Goal: Information Seeking & Learning: Learn about a topic

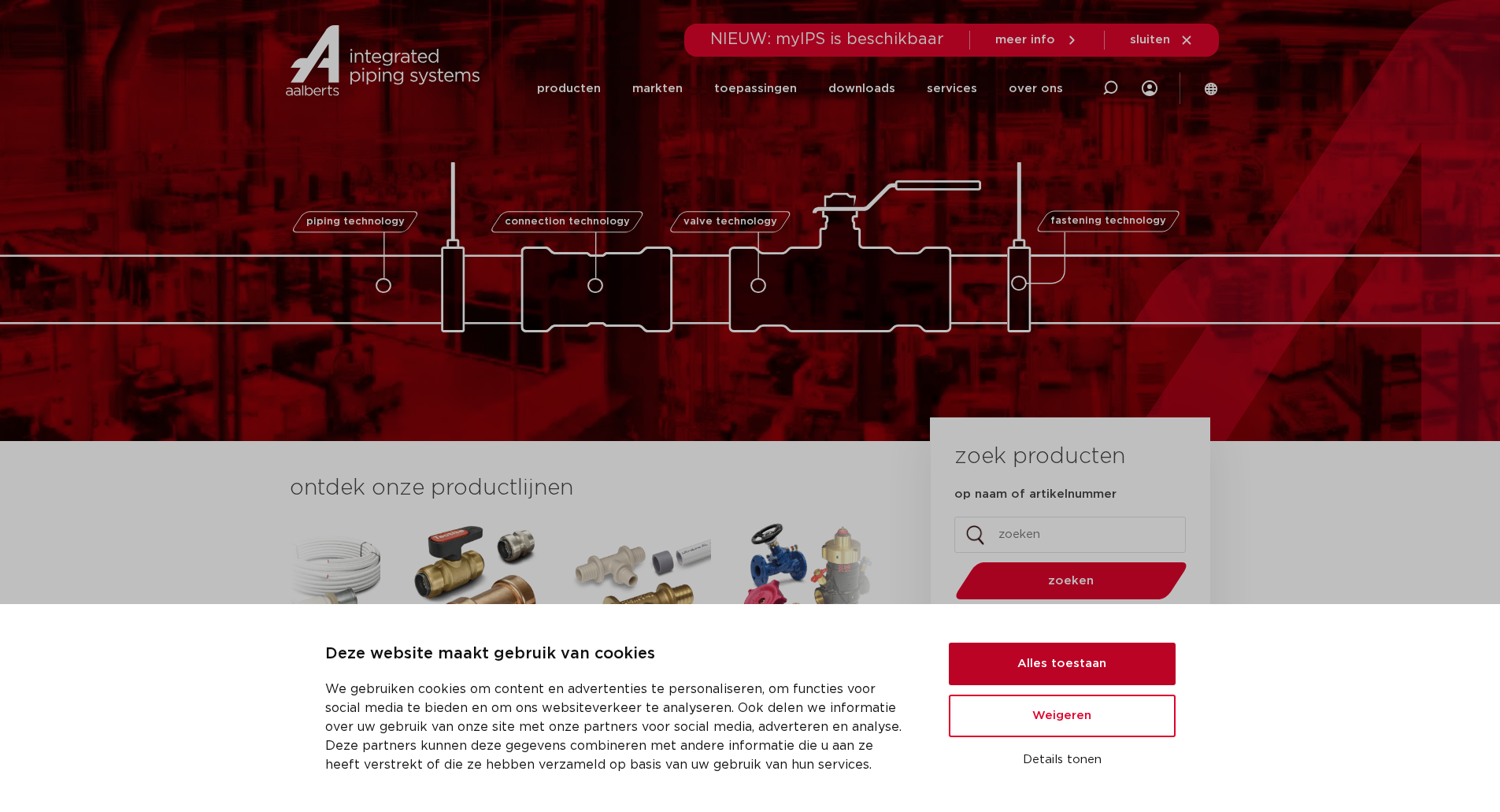
click at [1098, 670] on button "Alles toestaan" at bounding box center [1062, 663] width 227 height 42
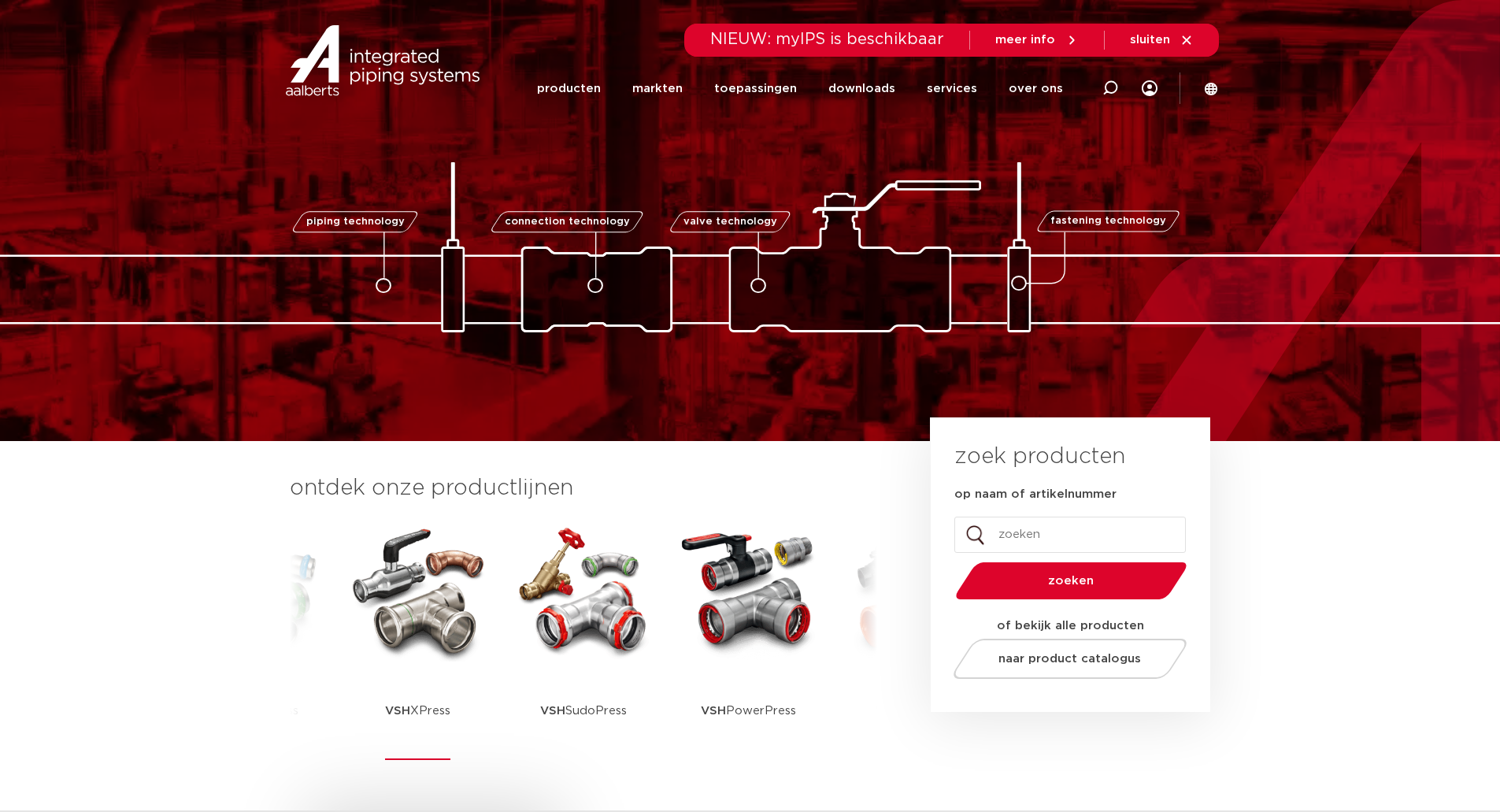
click at [388, 651] on img at bounding box center [418, 590] width 142 height 142
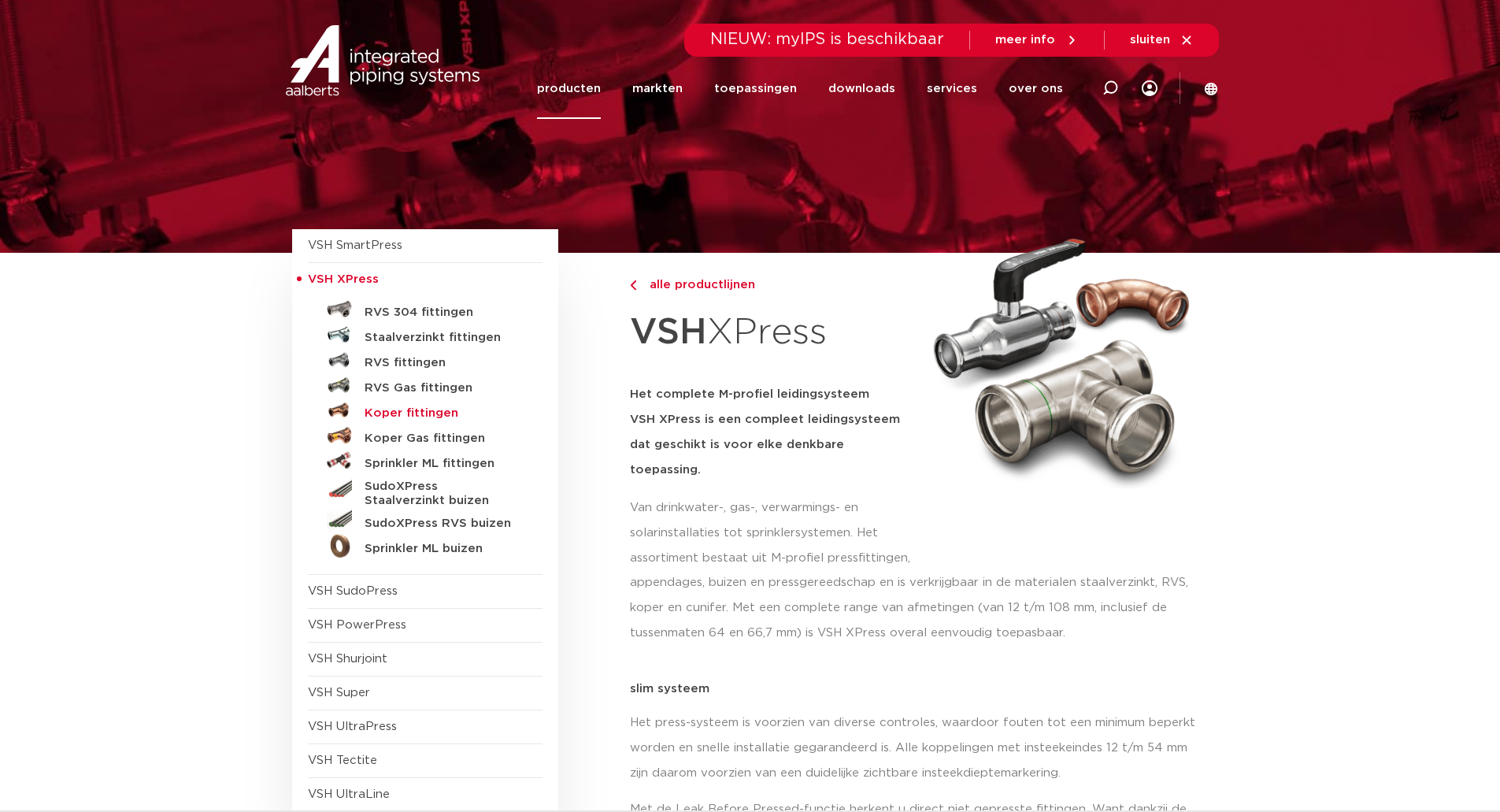
click at [411, 417] on h5 "Koper fittingen" at bounding box center [443, 413] width 156 height 14
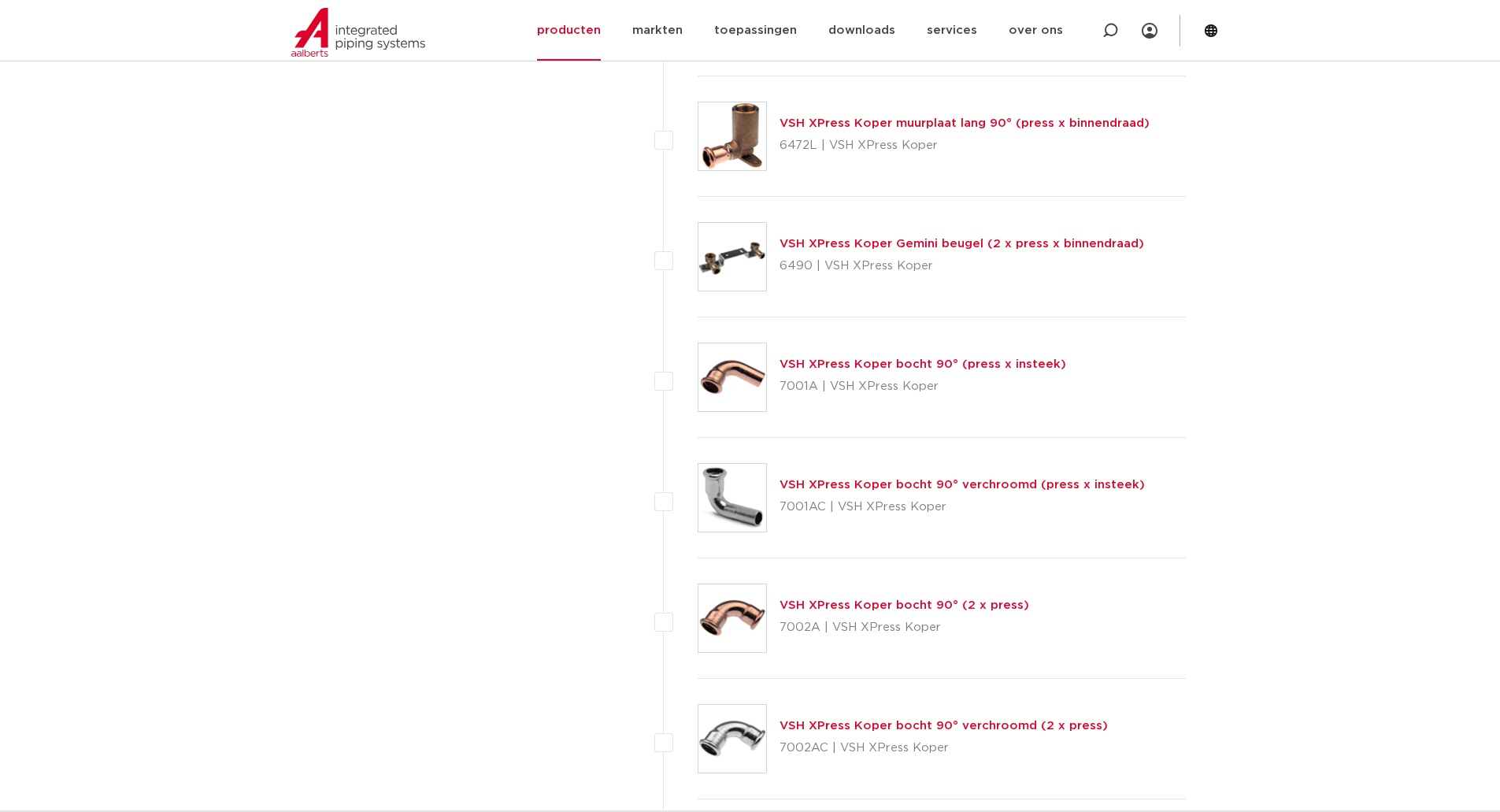
scroll to position [2834, 0]
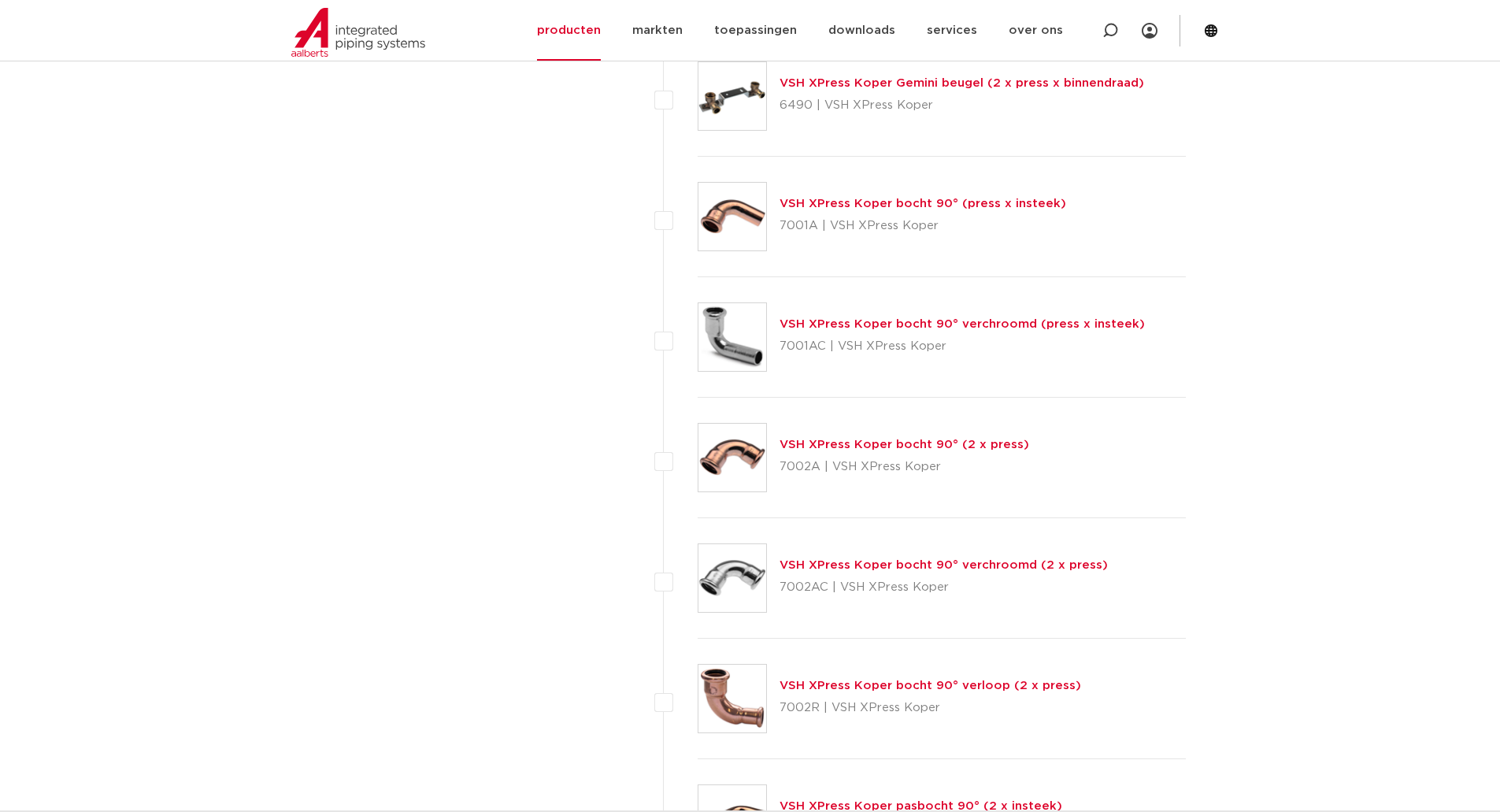
click at [878, 449] on link "VSH XPress Koper bocht 90° (2 x press)" at bounding box center [904, 444] width 249 height 12
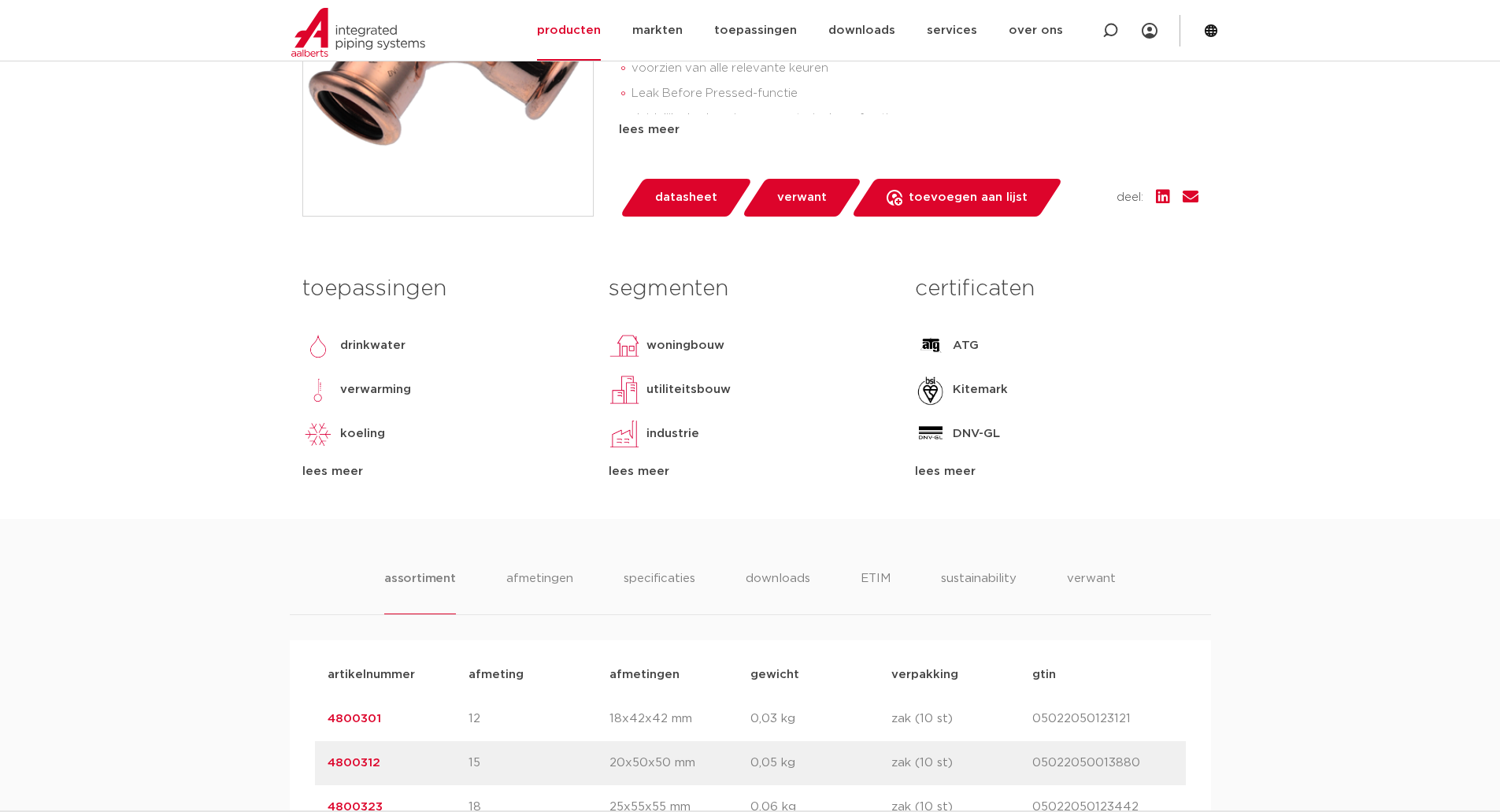
scroll to position [472, 0]
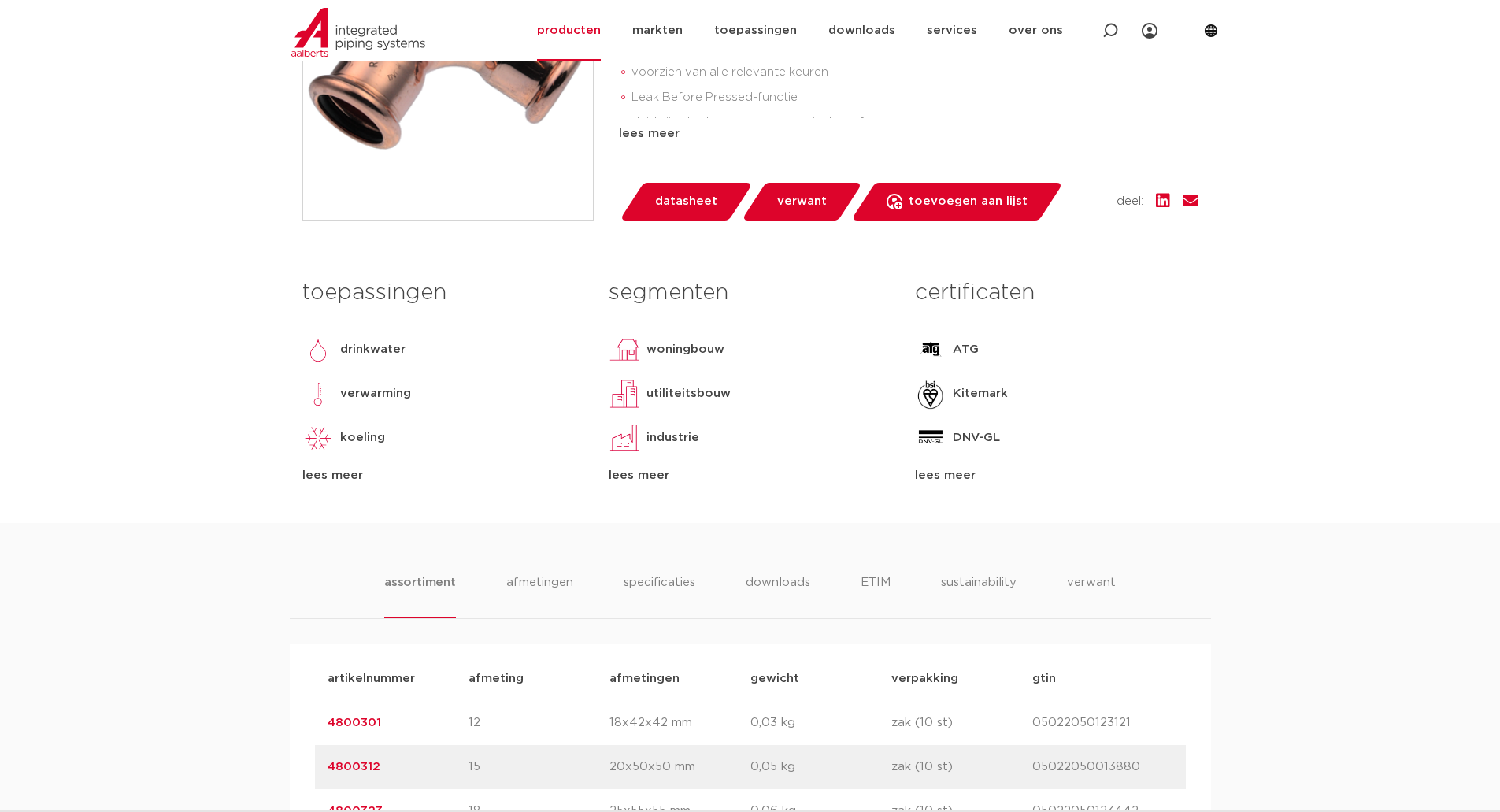
click at [941, 479] on div "lees meer" at bounding box center [1056, 475] width 283 height 19
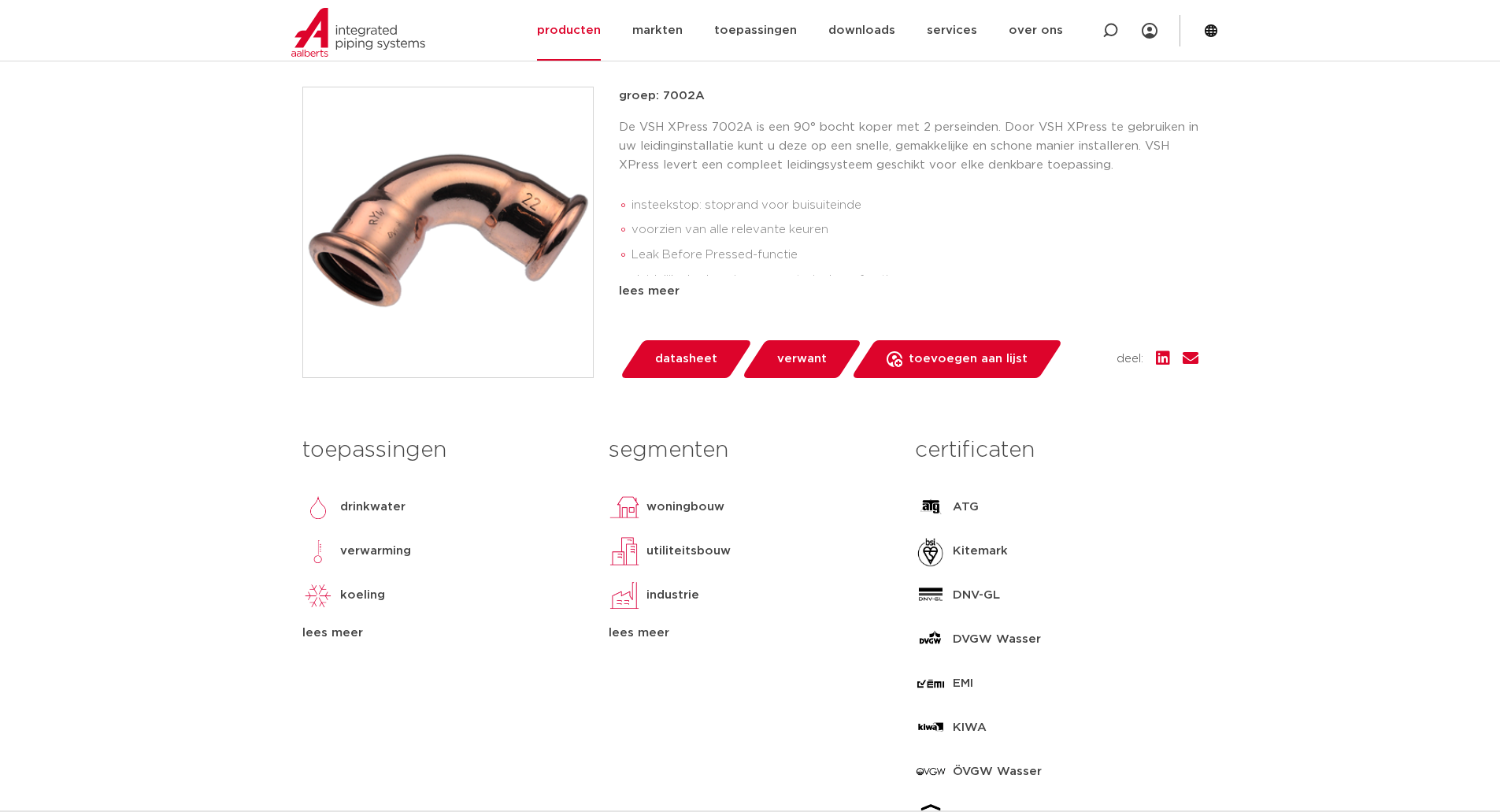
scroll to position [0, 0]
